Goal: Find contact information: Find contact information

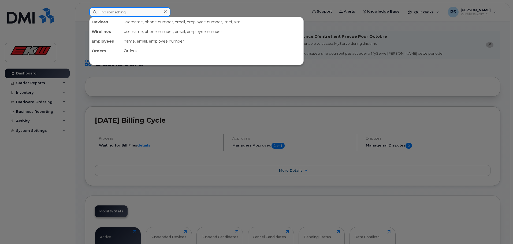
click at [106, 10] on input at bounding box center [129, 12] width 81 height 10
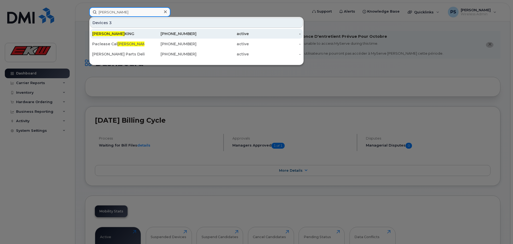
type input "gary"
click at [118, 35] on div "GARY KING" at bounding box center [118, 33] width 52 height 5
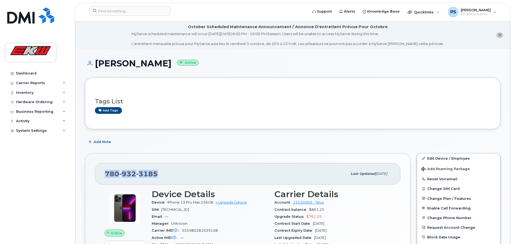
drag, startPoint x: 157, startPoint y: 173, endPoint x: 105, endPoint y: 174, distance: 51.7
click at [105, 174] on div "780 932 3185" at bounding box center [226, 173] width 242 height 11
copy span "780 932 3185"
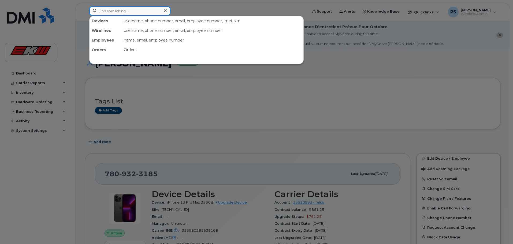
click at [136, 13] on input at bounding box center [129, 11] width 81 height 10
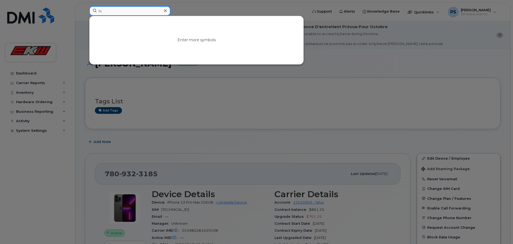
type input "l"
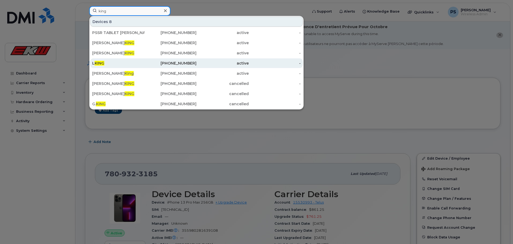
type input "king"
click at [95, 64] on div "L KING" at bounding box center [118, 63] width 52 height 5
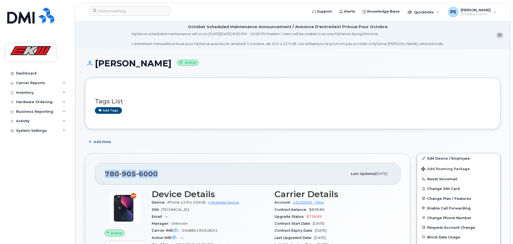
drag, startPoint x: 158, startPoint y: 172, endPoint x: 103, endPoint y: 174, distance: 55.5
click at [103, 173] on div "[PHONE_NUMBER] Last updated [DATE]" at bounding box center [247, 173] width 305 height 21
copy span "[PHONE_NUMBER]"
